Goal: Task Accomplishment & Management: Manage account settings

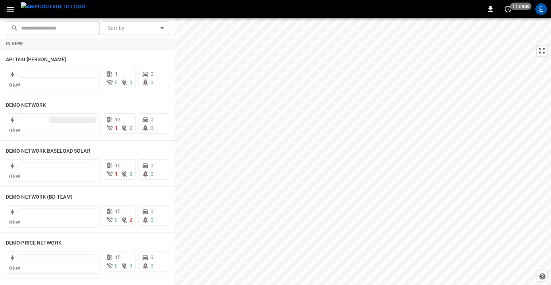
click at [13, 12] on icon "button" at bounding box center [10, 9] width 9 height 9
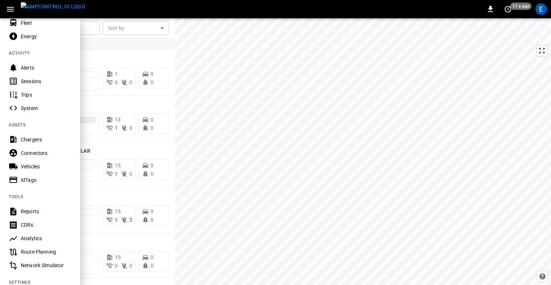
scroll to position [177, 0]
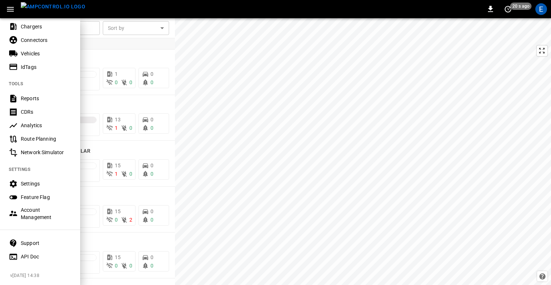
click at [27, 184] on div "Settings" at bounding box center [46, 183] width 51 height 7
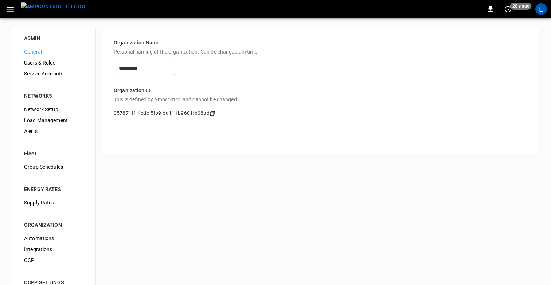
scroll to position [42, 0]
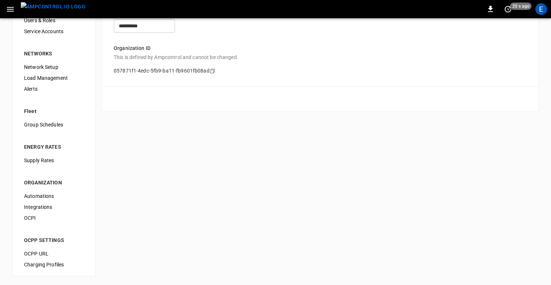
click at [42, 216] on span "OCPI" at bounding box center [54, 218] width 60 height 8
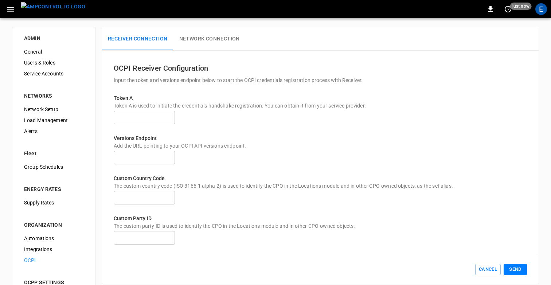
click at [213, 39] on button "Network Connection" at bounding box center [210, 38] width 72 height 23
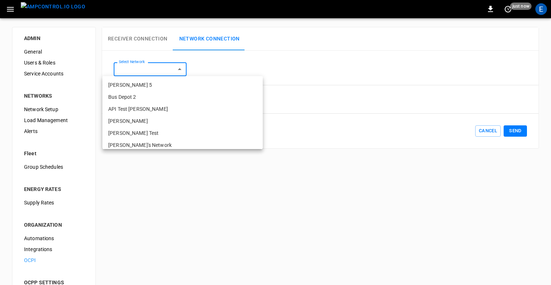
click at [156, 65] on body "0 just now E ADMIN General Users & Roles Service Accounts NETWORKS Network Setu…" at bounding box center [275, 163] width 551 height 327
click at [146, 107] on li "API Test [PERSON_NAME]" at bounding box center [182, 109] width 160 height 12
type input "**********"
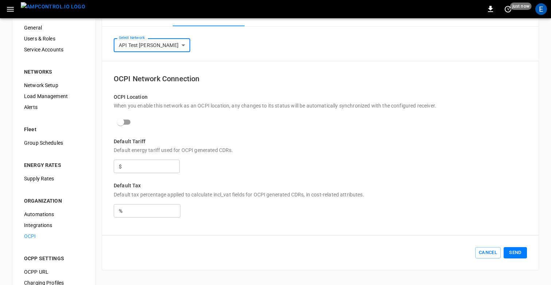
scroll to position [18, 0]
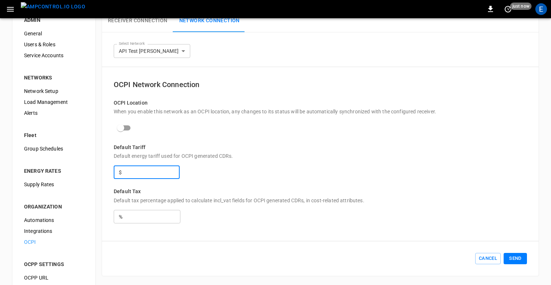
click at [125, 179] on input "number" at bounding box center [152, 172] width 56 height 13
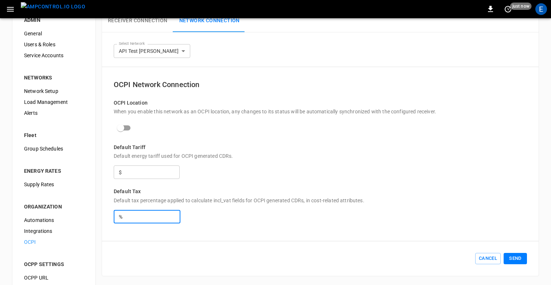
click at [135, 223] on input "number" at bounding box center [152, 216] width 56 height 13
click at [151, 179] on input "number" at bounding box center [152, 172] width 56 height 13
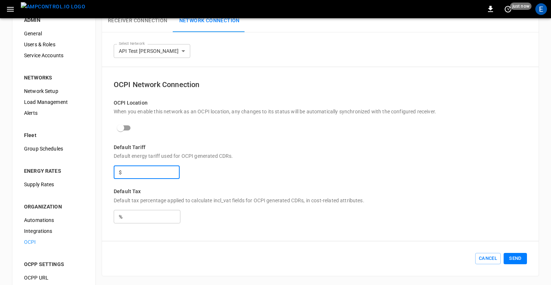
scroll to position [0, 0]
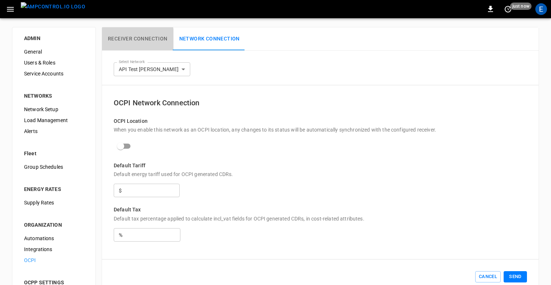
click at [119, 42] on button "Receiver Connection" at bounding box center [137, 38] width 71 height 23
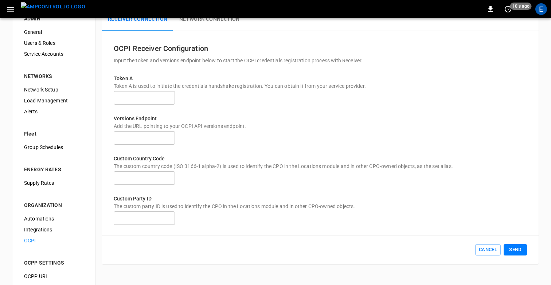
scroll to position [22, 0]
